Goal: Find specific page/section: Find specific page/section

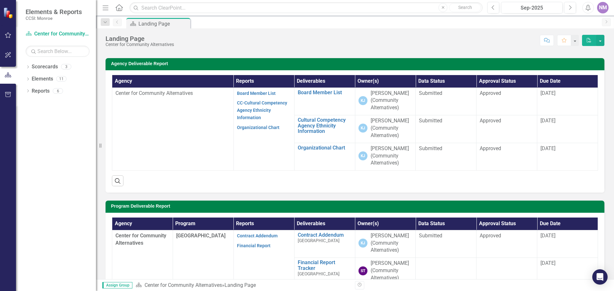
scroll to position [21, 0]
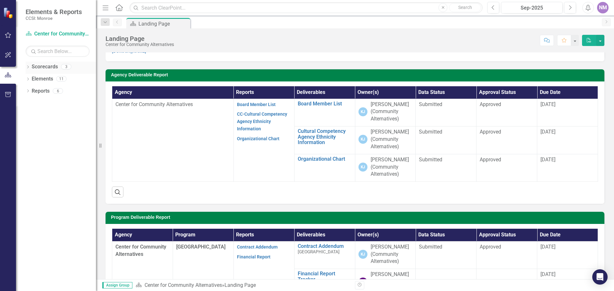
click at [43, 67] on link "Scorecards" at bounding box center [45, 66] width 26 height 7
click at [45, 80] on link "Elements" at bounding box center [42, 78] width 21 height 7
click at [52, 90] on div "Reports 6" at bounding box center [64, 92] width 64 height 12
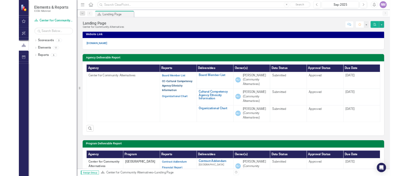
scroll to position [0, 0]
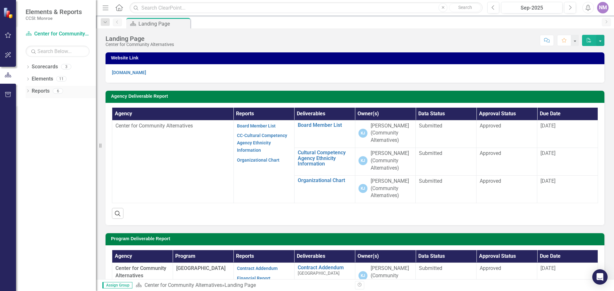
click at [45, 91] on link "Reports" at bounding box center [41, 91] width 18 height 7
click at [59, 91] on div "6" at bounding box center [58, 90] width 10 height 5
click at [27, 91] on icon "Dropdown" at bounding box center [28, 92] width 4 height 4
click at [54, 137] on link "Measure Measures" at bounding box center [51, 137] width 32 height 7
click at [71, 139] on div "3" at bounding box center [75, 137] width 10 height 5
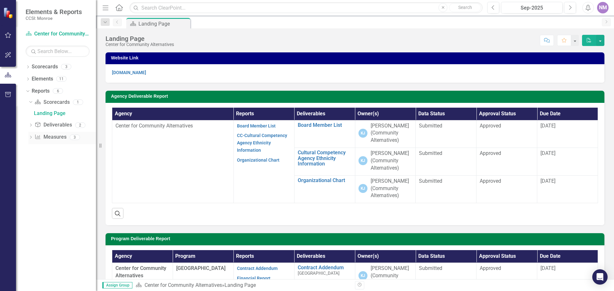
click at [71, 139] on div "3" at bounding box center [75, 137] width 10 height 5
click at [28, 67] on icon "Dropdown" at bounding box center [28, 68] width 4 height 4
click at [50, 91] on link "Resources" at bounding box center [65, 91] width 61 height 7
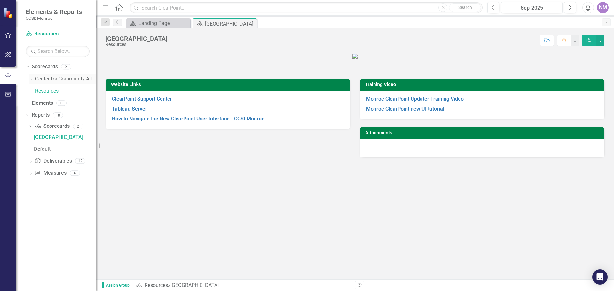
click at [33, 79] on icon "Dropdown" at bounding box center [31, 79] width 5 height 4
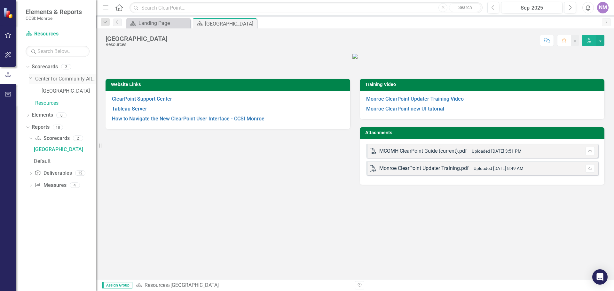
click at [60, 79] on link "Center for Community Alternatives" at bounding box center [65, 78] width 61 height 7
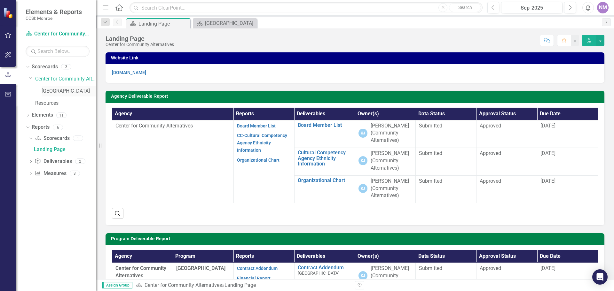
click at [61, 90] on link "[GEOGRAPHIC_DATA]" at bounding box center [69, 91] width 54 height 7
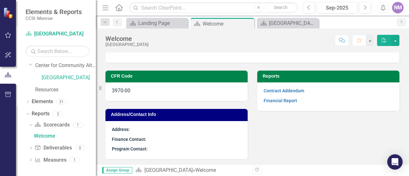
scroll to position [43, 0]
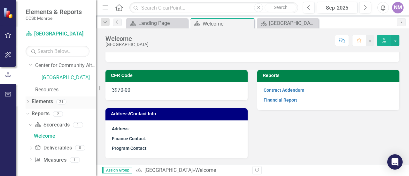
click at [61, 101] on div "31" at bounding box center [61, 101] width 10 height 5
click at [59, 113] on div "2" at bounding box center [58, 113] width 10 height 5
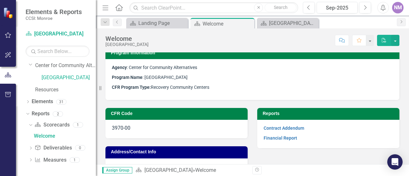
scroll to position [0, 0]
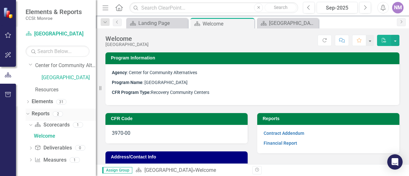
click at [57, 113] on div "2" at bounding box center [58, 113] width 10 height 5
click at [57, 114] on div "2" at bounding box center [58, 113] width 10 height 5
click at [27, 113] on icon "Dropdown" at bounding box center [27, 114] width 4 height 4
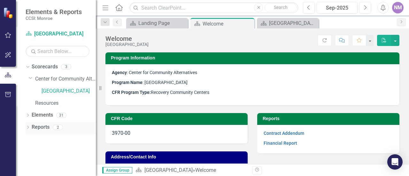
click at [28, 126] on div "Dropdown" at bounding box center [28, 128] width 4 height 5
click at [57, 128] on div "2" at bounding box center [58, 127] width 10 height 5
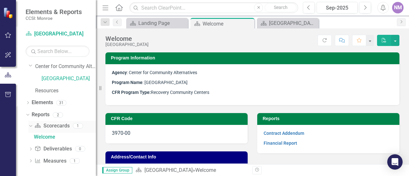
scroll to position [13, 0]
click at [72, 159] on div "1" at bounding box center [75, 159] width 10 height 5
click at [58, 158] on link "Measure Measures" at bounding box center [51, 160] width 32 height 7
click at [78, 160] on div "1" at bounding box center [75, 159] width 10 height 5
click at [210, 87] on p "Program Name : Recovery Center" at bounding box center [252, 83] width 281 height 10
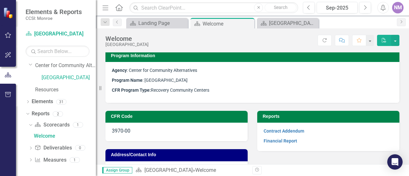
scroll to position [0, 0]
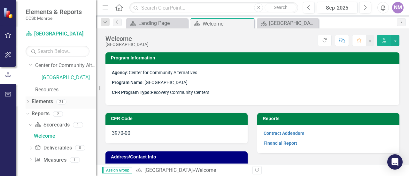
click at [55, 102] on div "Elements 31" at bounding box center [64, 103] width 64 height 12
click at [54, 114] on div "2" at bounding box center [58, 113] width 10 height 5
click at [76, 124] on div "1" at bounding box center [78, 124] width 10 height 5
click at [72, 146] on div "Deliverable Deliverables 0" at bounding box center [65, 149] width 61 height 12
click at [49, 137] on div "Welcome" at bounding box center [65, 136] width 62 height 6
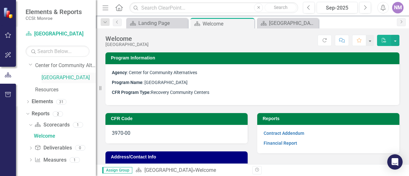
click at [59, 76] on link "[GEOGRAPHIC_DATA]" at bounding box center [69, 77] width 54 height 7
click at [10, 35] on icon "button" at bounding box center [8, 35] width 6 height 6
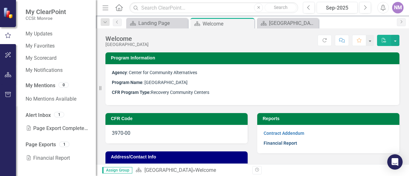
click at [267, 143] on link "Financial Report" at bounding box center [281, 143] width 34 height 5
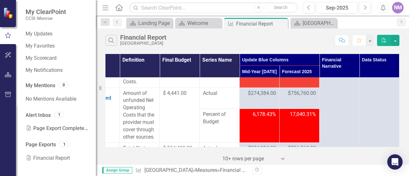
scroll to position [1820, 30]
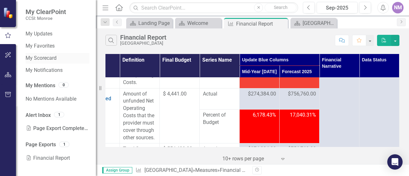
drag, startPoint x: 43, startPoint y: 57, endPoint x: 26, endPoint y: 55, distance: 17.4
click at [43, 57] on link "My Scorecard" at bounding box center [58, 58] width 64 height 7
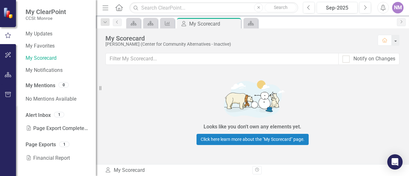
click at [40, 12] on span "My ClearPoint" at bounding box center [46, 12] width 41 height 8
click at [38, 19] on small "CCSI: Monroe" at bounding box center [46, 18] width 41 height 5
click at [7, 56] on icon "button" at bounding box center [8, 54] width 7 height 5
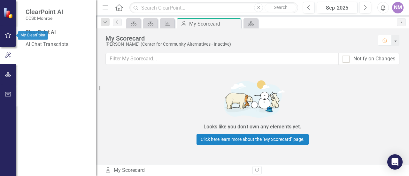
click at [7, 37] on icon "button" at bounding box center [8, 35] width 7 height 5
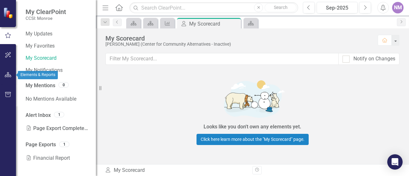
click at [12, 74] on button "button" at bounding box center [8, 74] width 14 height 13
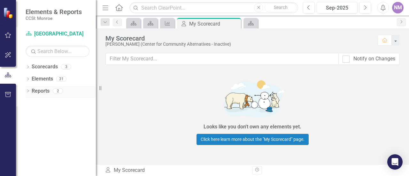
click at [61, 91] on div "2" at bounding box center [58, 90] width 10 height 5
click at [59, 91] on div "2" at bounding box center [58, 90] width 10 height 5
click at [28, 91] on icon "Dropdown" at bounding box center [28, 92] width 4 height 4
click at [72, 126] on div "1" at bounding box center [75, 126] width 10 height 5
click at [56, 90] on div "2" at bounding box center [58, 90] width 10 height 5
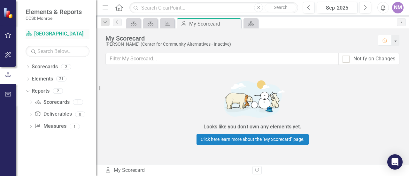
click at [64, 34] on link "Scorecard Recovery Center" at bounding box center [58, 33] width 64 height 7
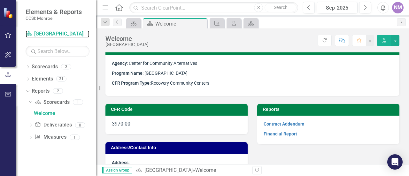
scroll to position [32, 0]
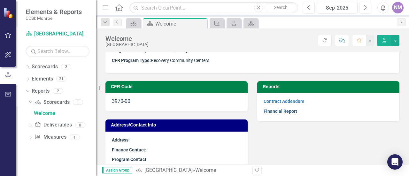
click at [279, 110] on link "Financial Report" at bounding box center [281, 111] width 34 height 5
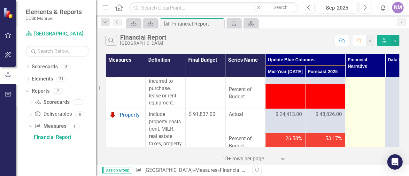
scroll to position [448, 0]
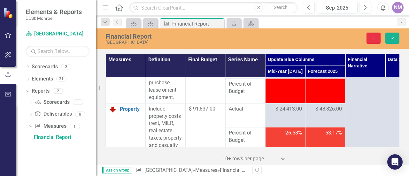
click at [377, 39] on button "Close" at bounding box center [374, 38] width 14 height 11
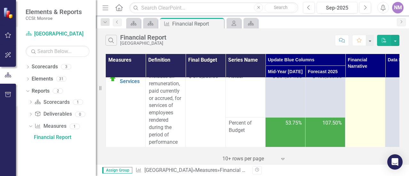
scroll to position [0, 0]
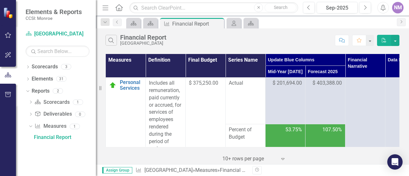
click at [357, 63] on th "Financial Narrative" at bounding box center [366, 66] width 40 height 24
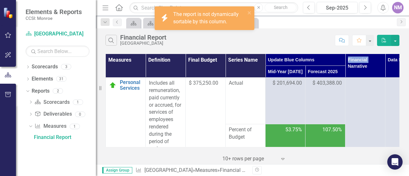
click at [357, 63] on th "Financial Narrative" at bounding box center [366, 66] width 40 height 24
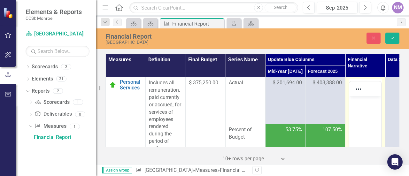
click at [362, 101] on p "Rich Text Area. Press ALT-0 for help." at bounding box center [365, 102] width 29 height 8
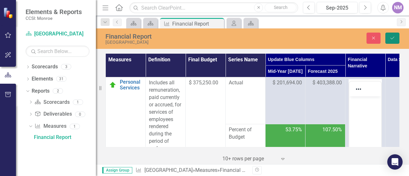
click at [392, 35] on button "Save" at bounding box center [393, 38] width 14 height 11
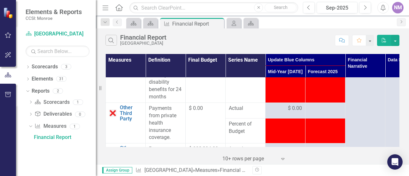
scroll to position [1255, 0]
